Goal: Task Accomplishment & Management: Complete application form

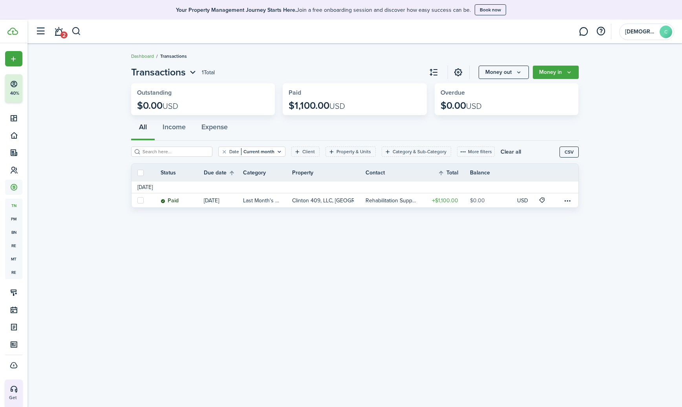
click at [146, 57] on link "Dashboard" at bounding box center [142, 56] width 23 height 7
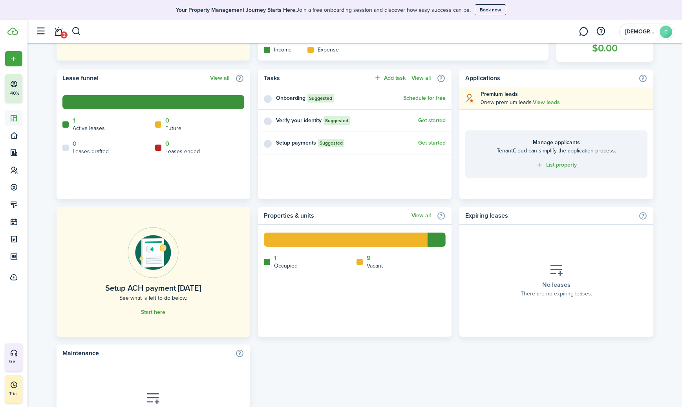
scroll to position [311, 0]
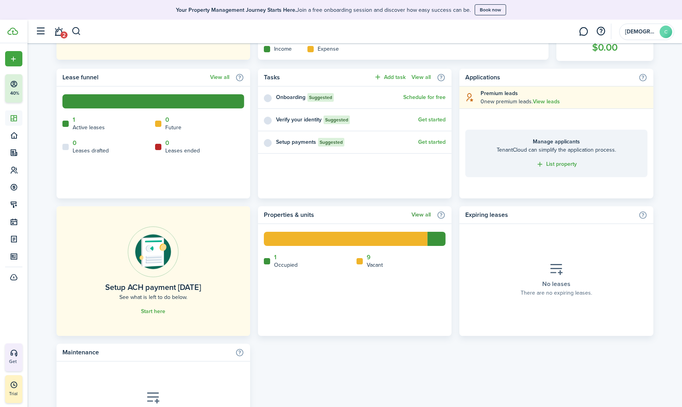
click at [418, 216] on link "View all" at bounding box center [420, 215] width 19 height 6
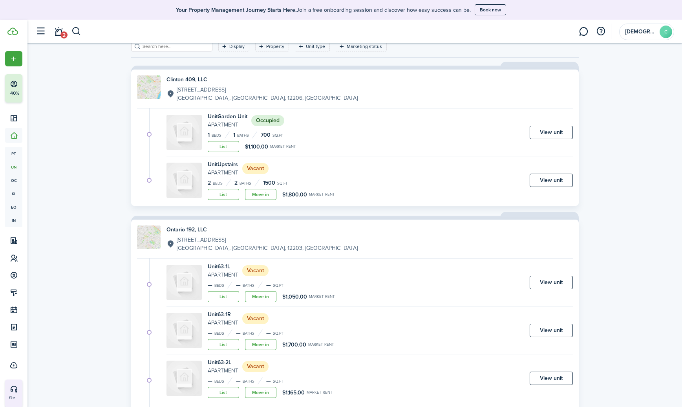
scroll to position [44, 0]
click at [258, 293] on link "Move in" at bounding box center [260, 296] width 31 height 11
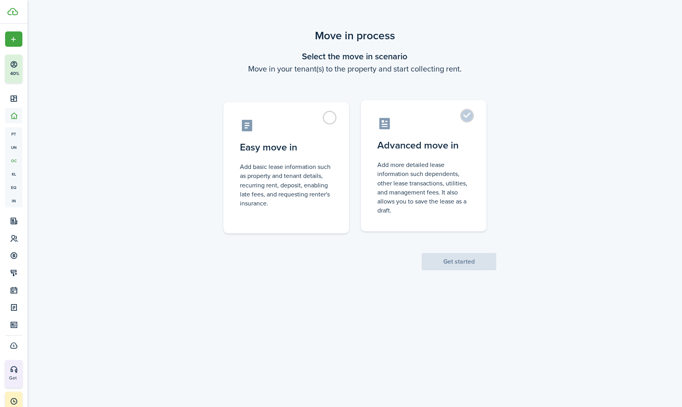
click at [470, 119] on label "Advanced move in Add more detailed lease information such dependents, other lea…" at bounding box center [424, 165] width 126 height 131
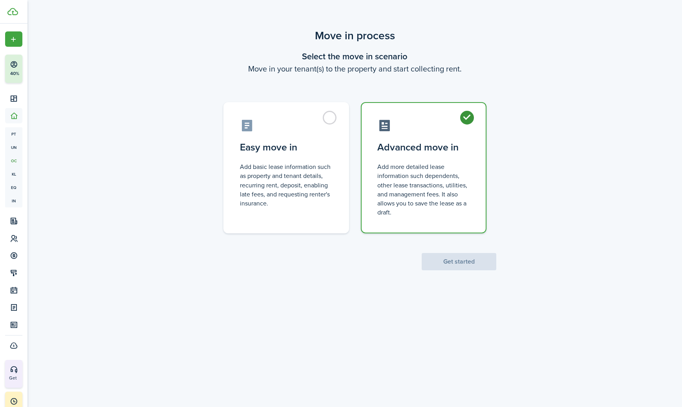
radio input "true"
click at [459, 265] on button "Get started" at bounding box center [459, 261] width 75 height 17
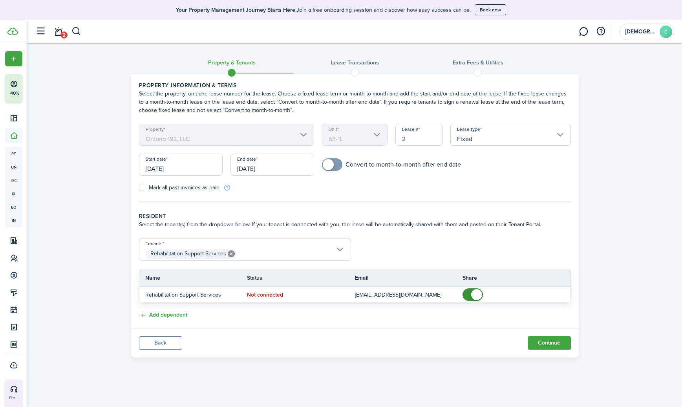
click at [341, 250] on span "Rehabilitation Support Services" at bounding box center [244, 253] width 211 height 13
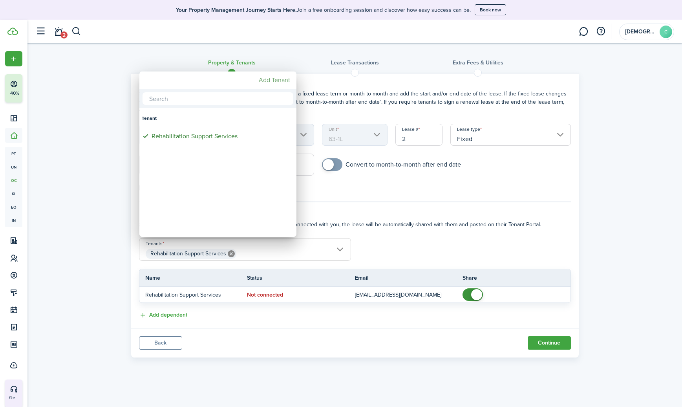
click at [270, 80] on mbsc-button "Add Tenant" at bounding box center [275, 80] width 38 height 14
